Goal: Navigation & Orientation: Find specific page/section

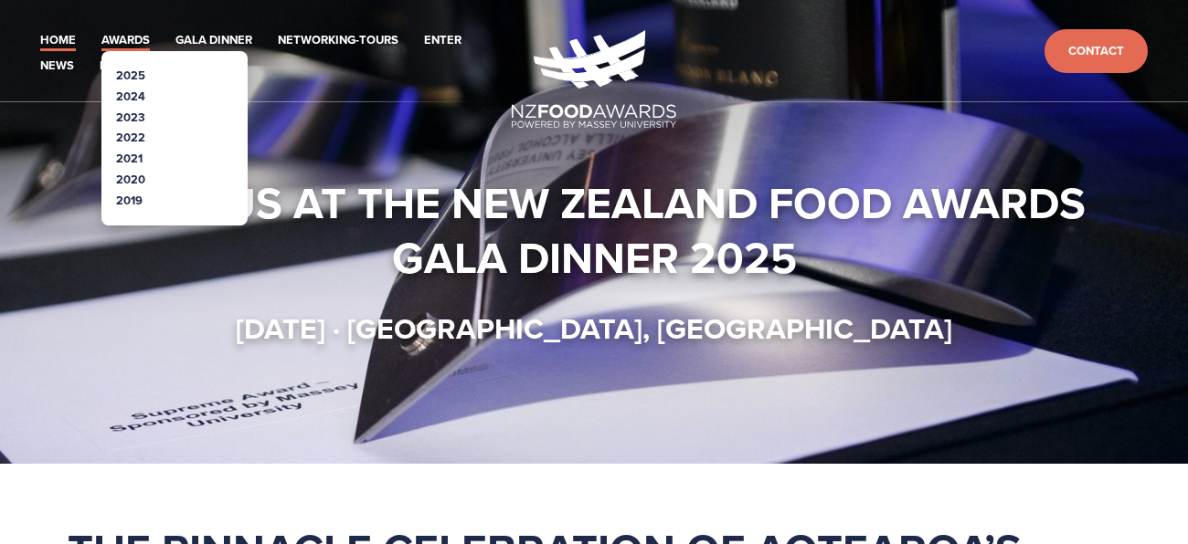
click at [139, 37] on link "Awards" at bounding box center [125, 40] width 48 height 21
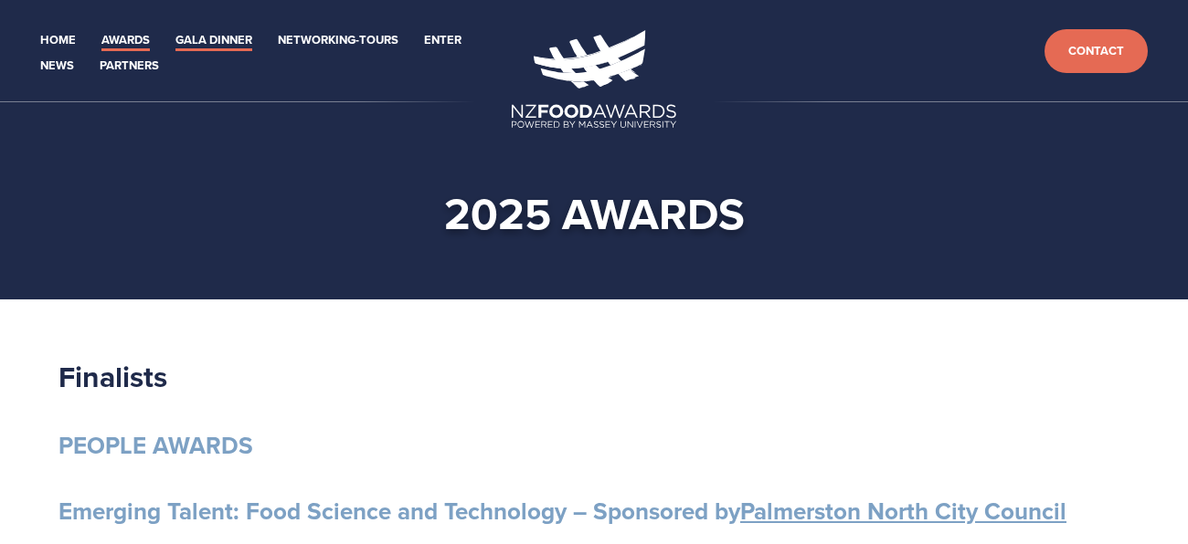
click at [199, 32] on link "Gala Dinner" at bounding box center [213, 40] width 77 height 21
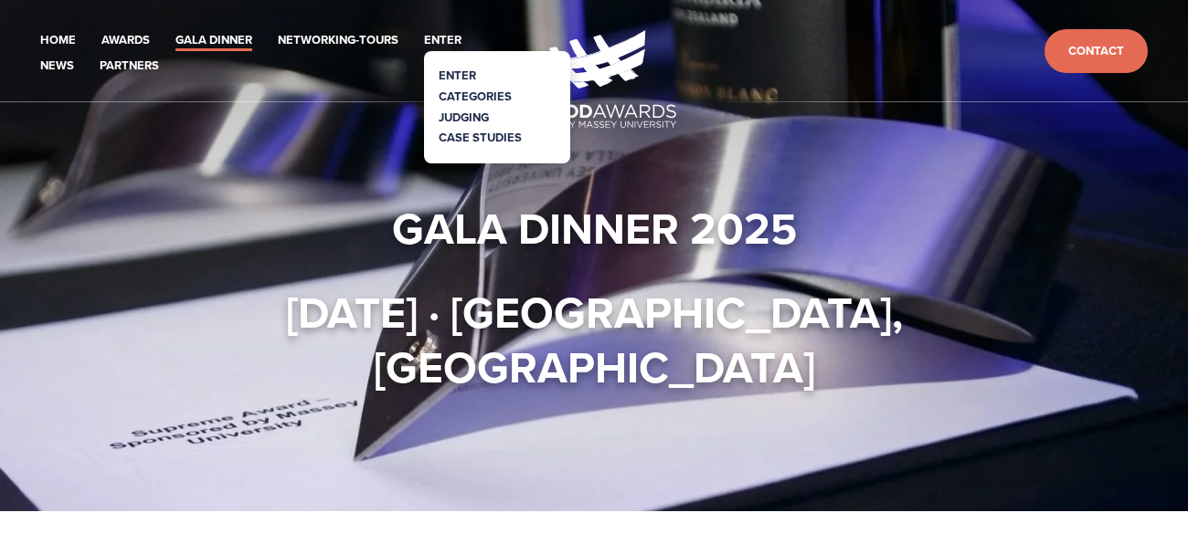
click at [465, 67] on link "Enter" at bounding box center [457, 75] width 37 height 17
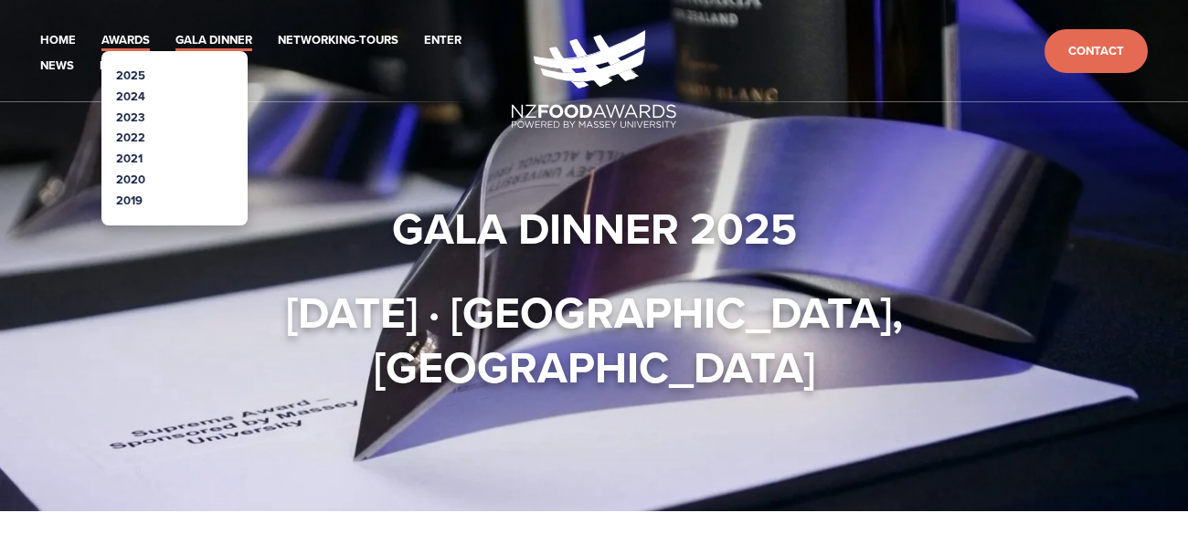
click at [118, 44] on link "Awards" at bounding box center [125, 40] width 48 height 21
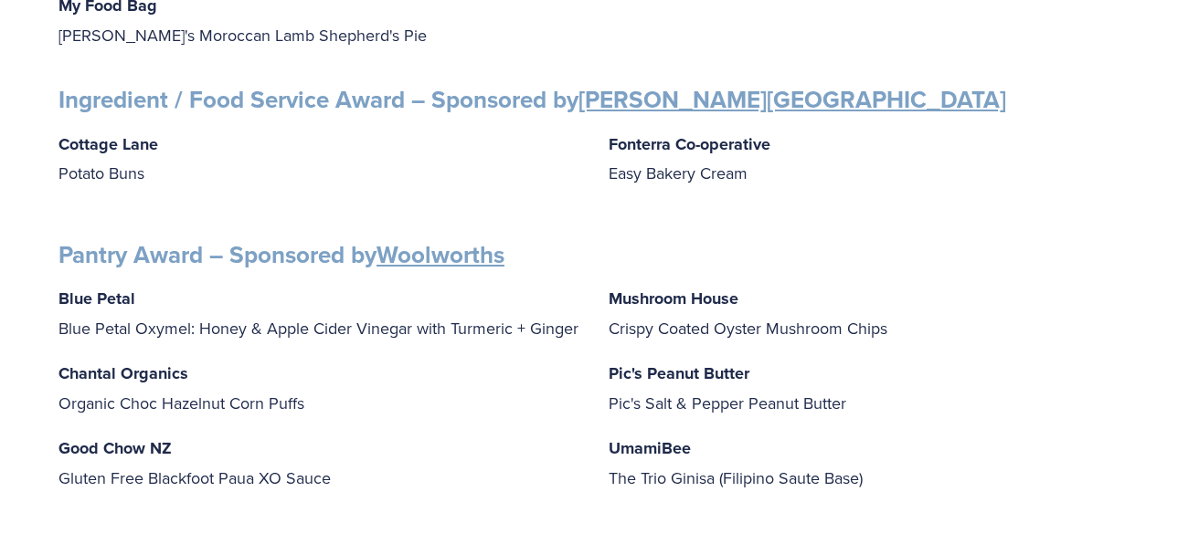
scroll to position [2116, 0]
